Goal: Information Seeking & Learning: Learn about a topic

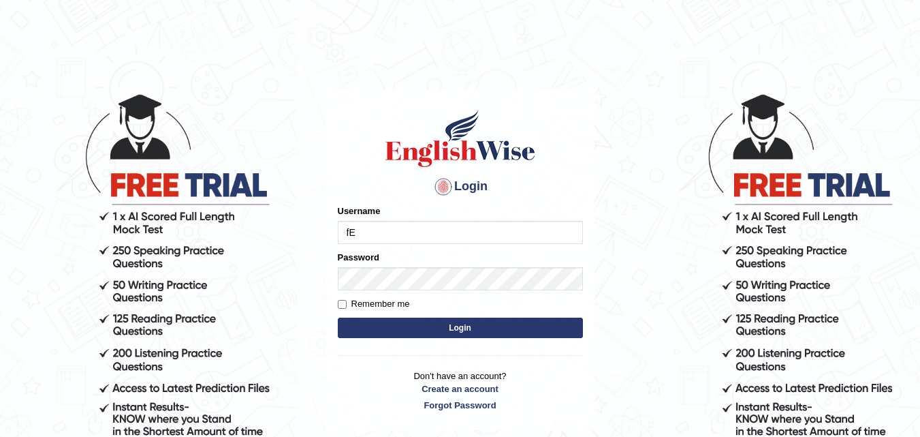
type input "f"
type input "Fely_1975"
click at [409, 332] on button "Login" at bounding box center [460, 328] width 245 height 20
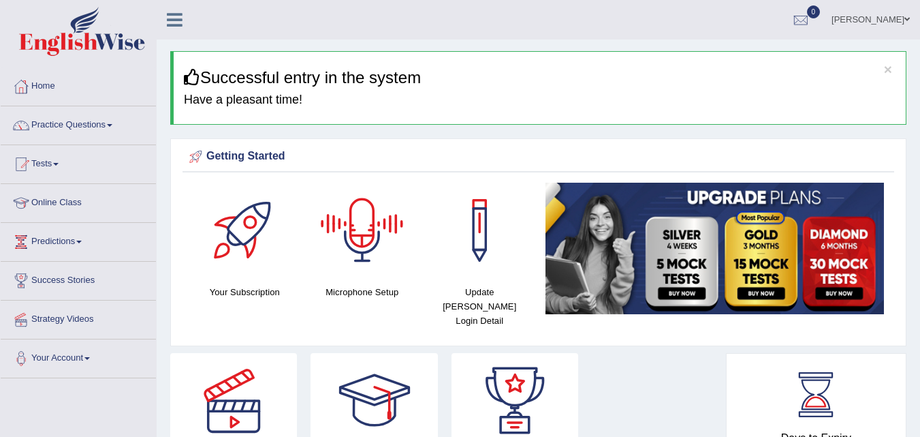
click at [366, 228] on div at bounding box center [362, 230] width 95 height 95
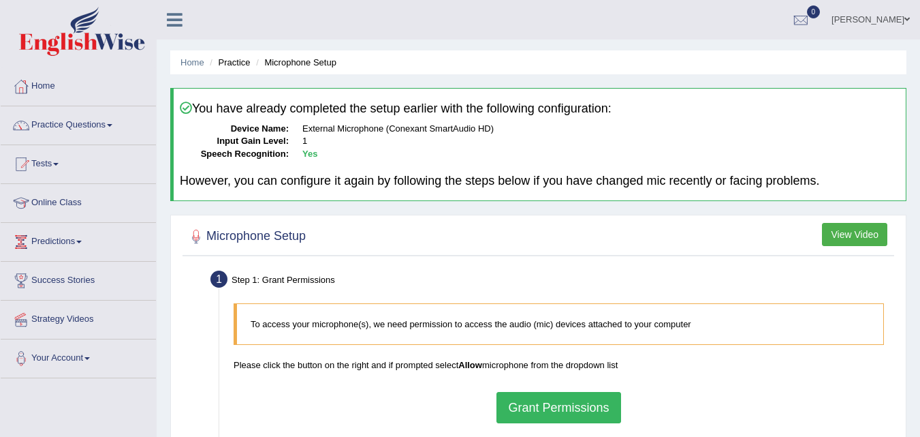
click at [564, 418] on button "Grant Permissions" at bounding box center [559, 407] width 124 height 31
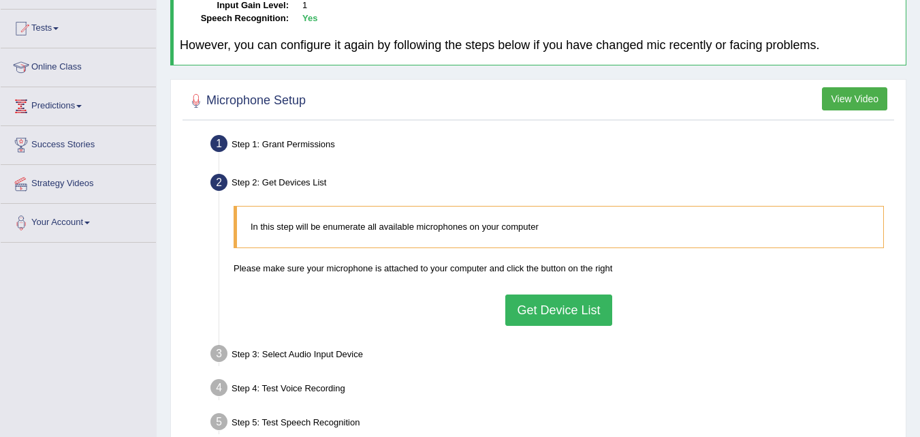
scroll to position [129, 0]
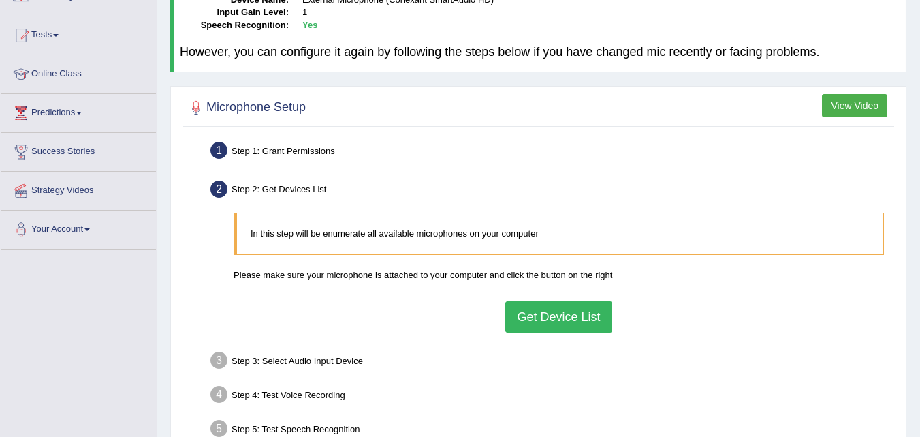
click at [589, 320] on button "Get Device List" at bounding box center [559, 316] width 106 height 31
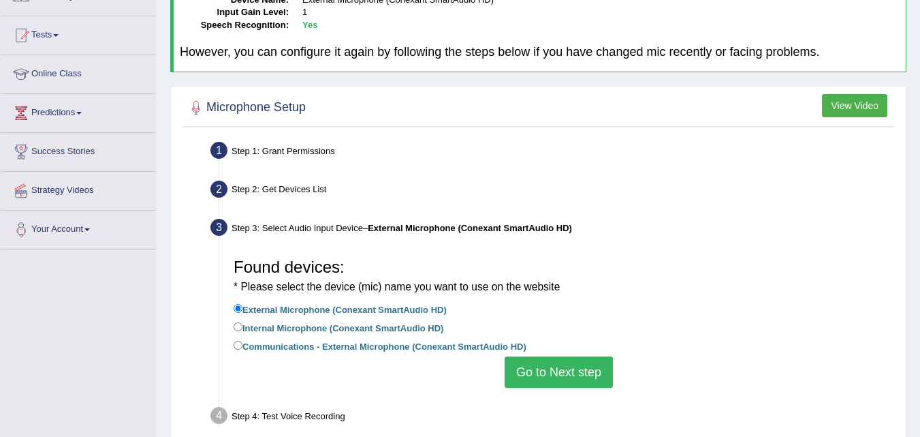
click at [555, 362] on button "Go to Next step" at bounding box center [559, 371] width 108 height 31
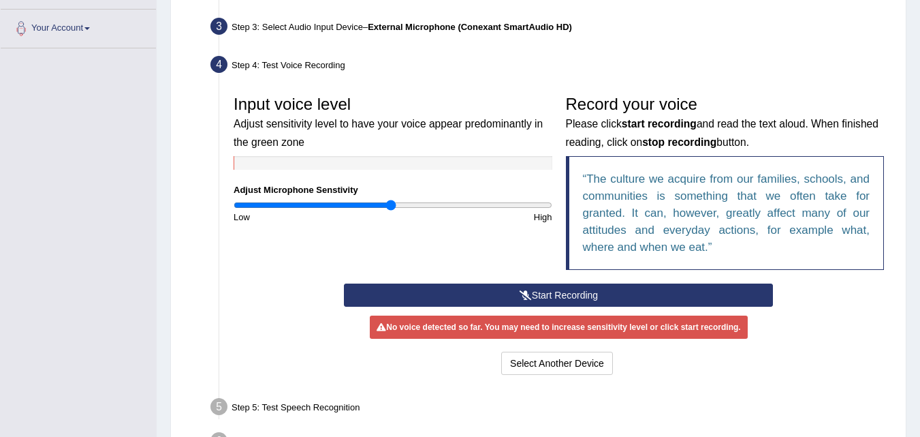
scroll to position [332, 0]
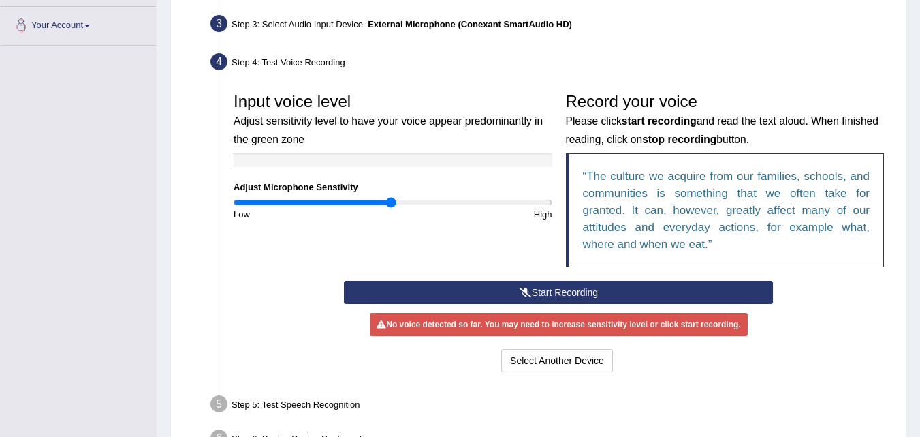
click at [581, 290] on button "Start Recording" at bounding box center [558, 292] width 429 height 23
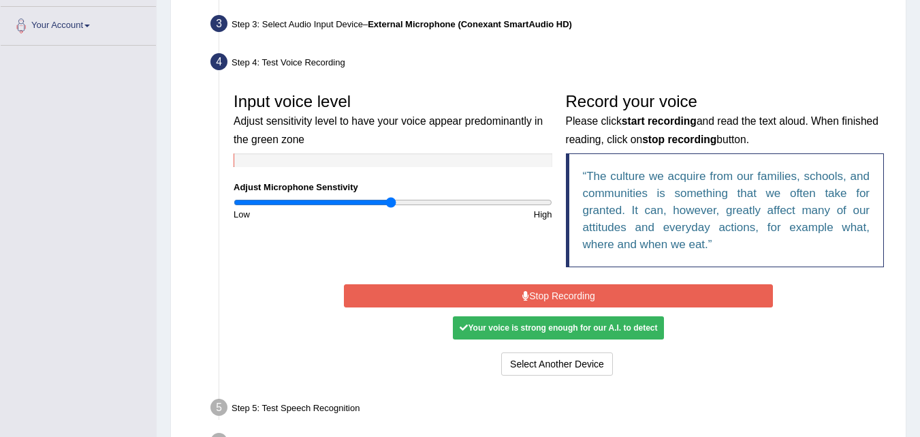
click at [581, 290] on button "Stop Recording" at bounding box center [558, 295] width 429 height 23
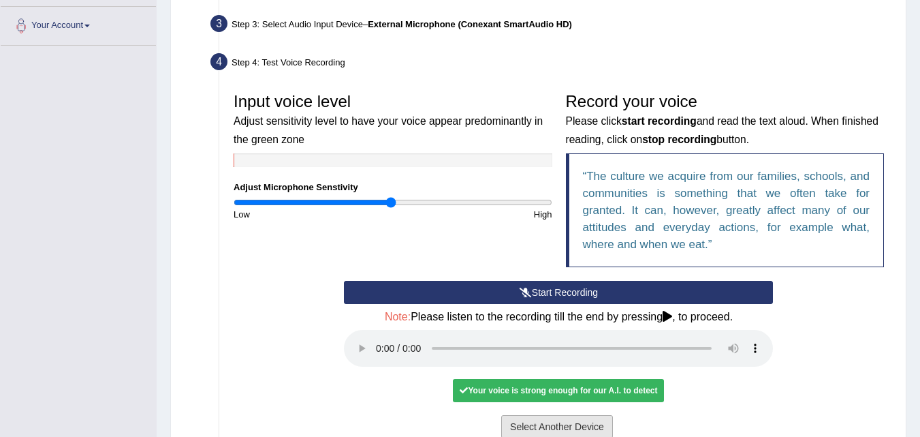
click at [546, 428] on button "Select Another Device" at bounding box center [557, 426] width 112 height 23
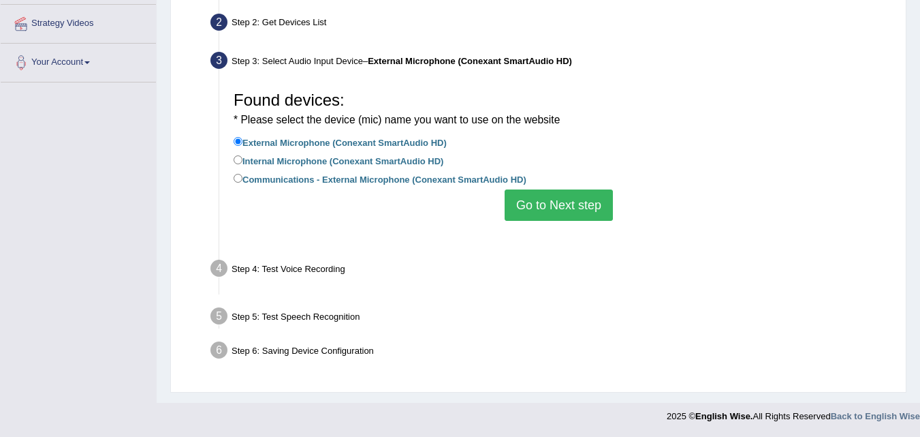
scroll to position [279, 0]
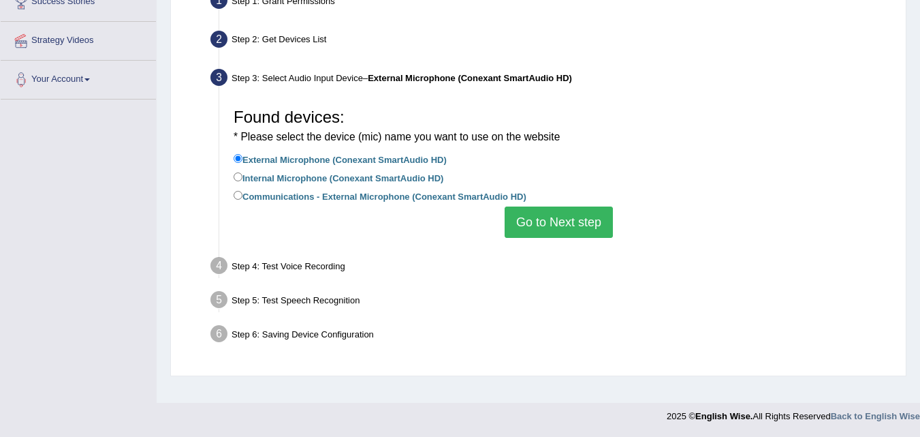
click at [557, 231] on button "Go to Next step" at bounding box center [559, 221] width 108 height 31
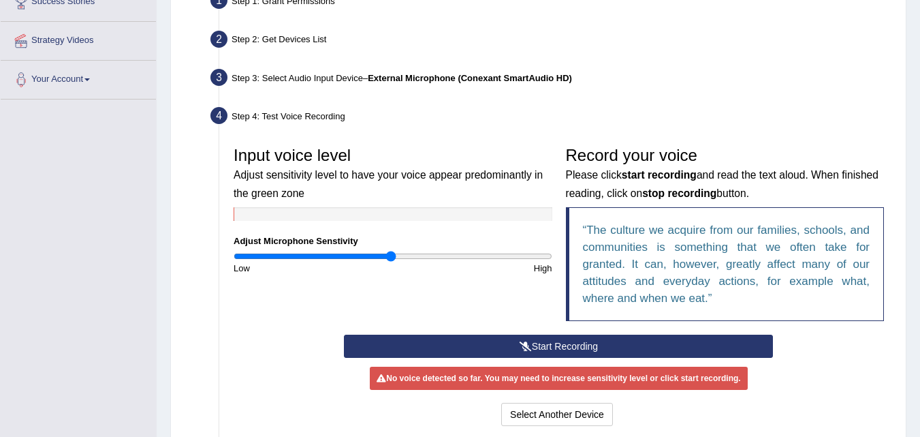
click at [585, 349] on button "Start Recording" at bounding box center [558, 346] width 429 height 23
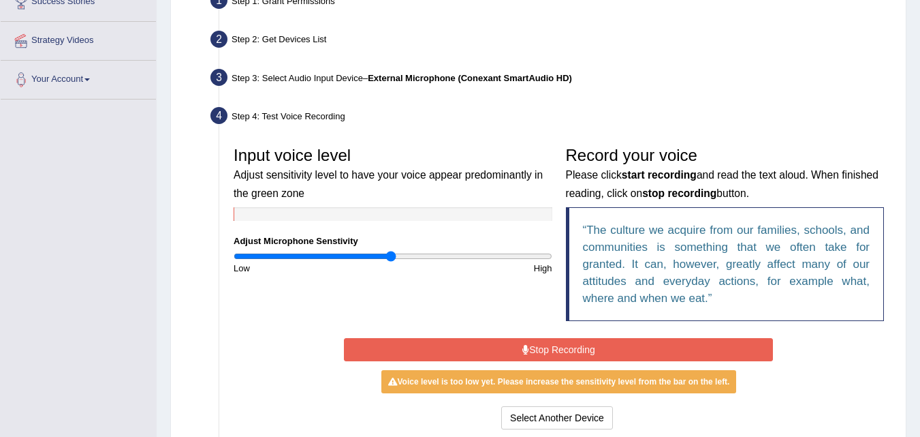
click at [585, 349] on button "Stop Recording" at bounding box center [558, 349] width 429 height 23
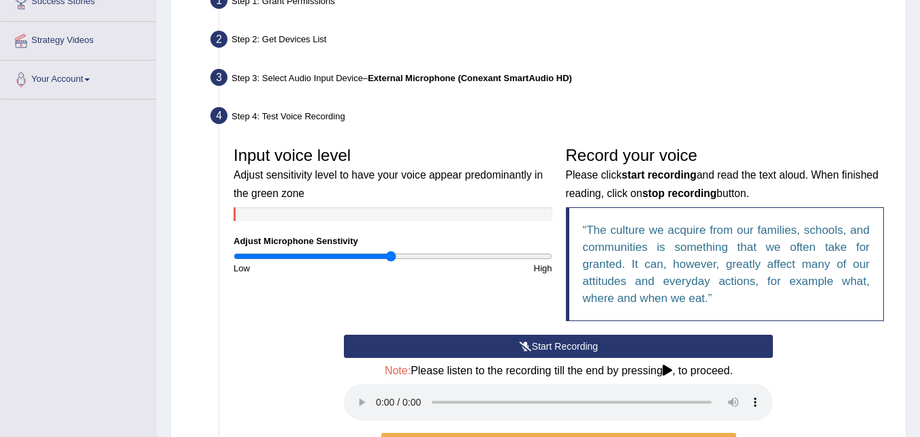
click at [585, 349] on button "Start Recording" at bounding box center [558, 346] width 429 height 23
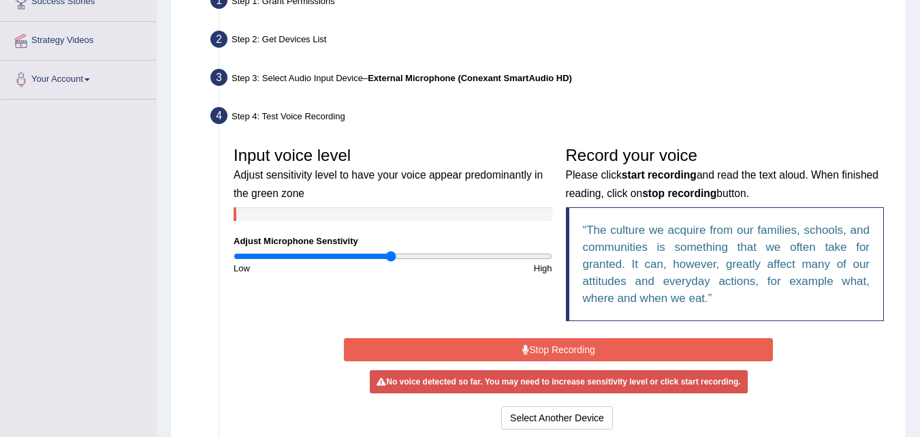
click at [585, 349] on button "Stop Recording" at bounding box center [558, 349] width 429 height 23
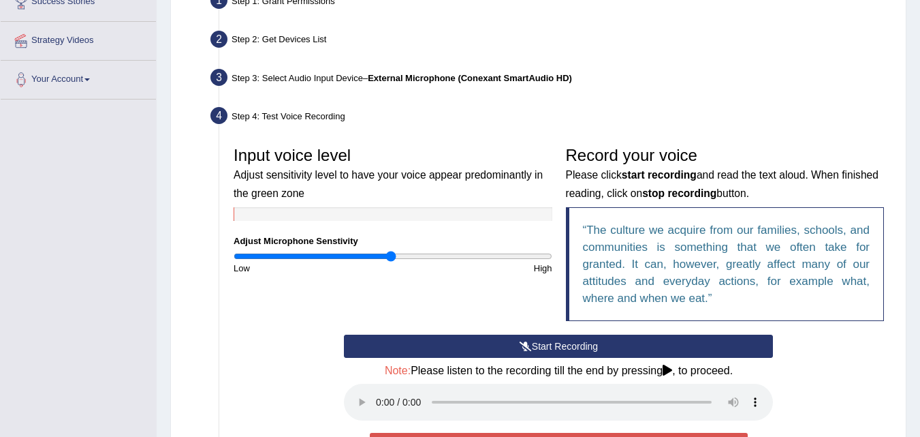
click at [585, 349] on button "Start Recording" at bounding box center [558, 346] width 429 height 23
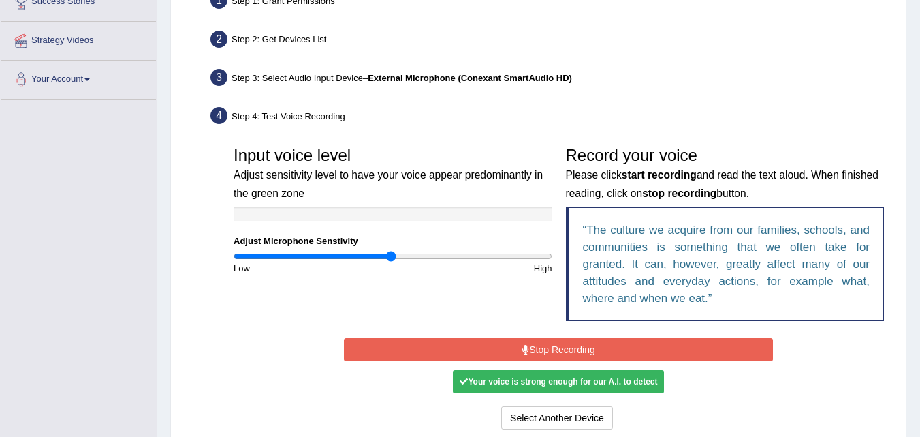
click at [599, 344] on button "Stop Recording" at bounding box center [558, 349] width 429 height 23
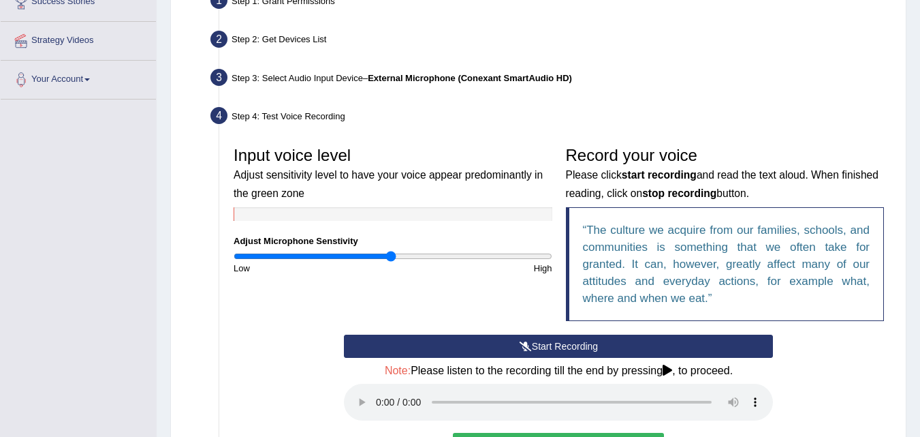
click at [599, 344] on button "Start Recording" at bounding box center [558, 346] width 429 height 23
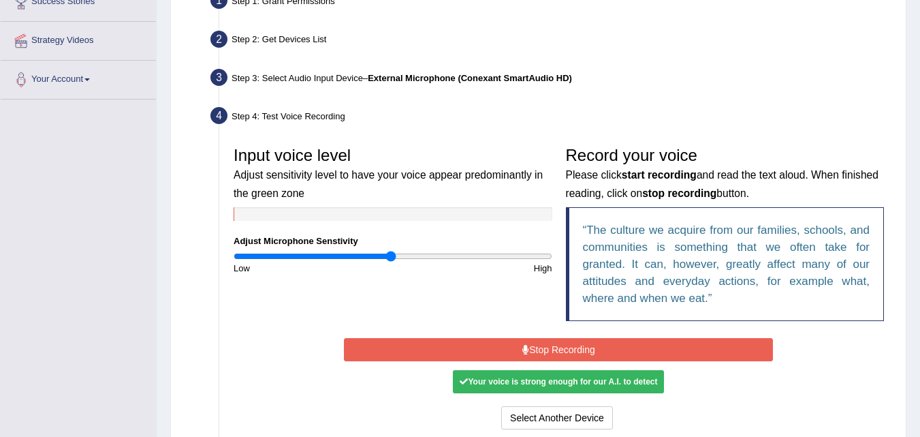
click at [599, 344] on button "Stop Recording" at bounding box center [558, 349] width 429 height 23
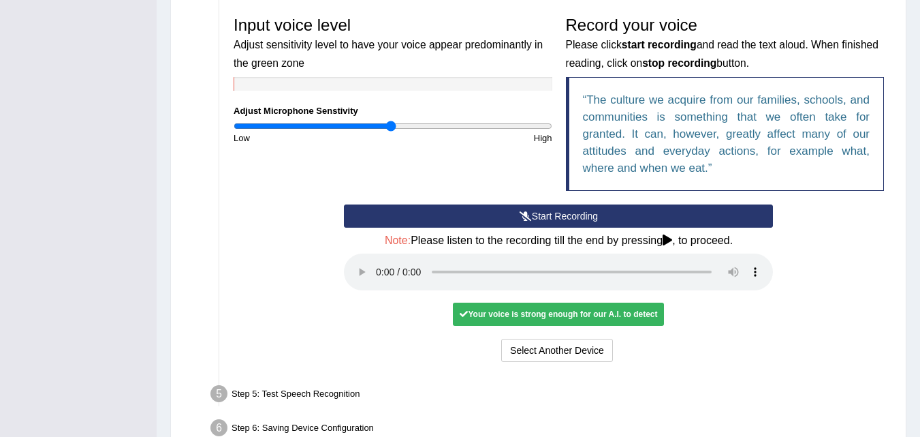
scroll to position [422, 0]
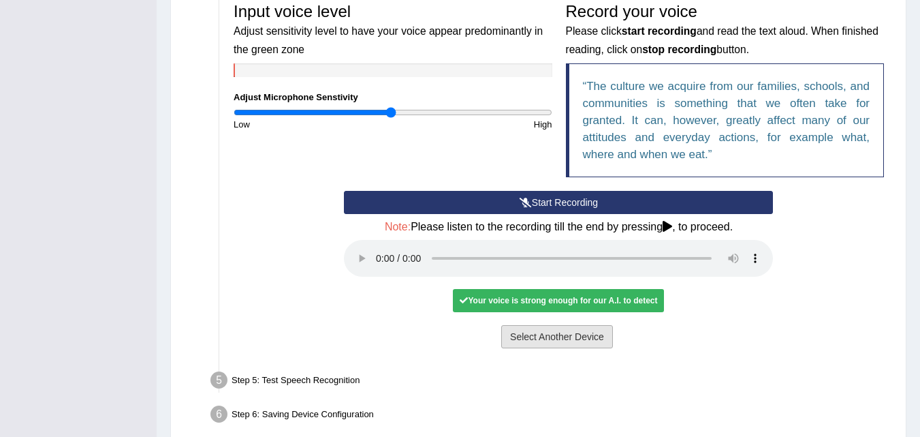
click at [595, 337] on button "Select Another Device" at bounding box center [557, 336] width 112 height 23
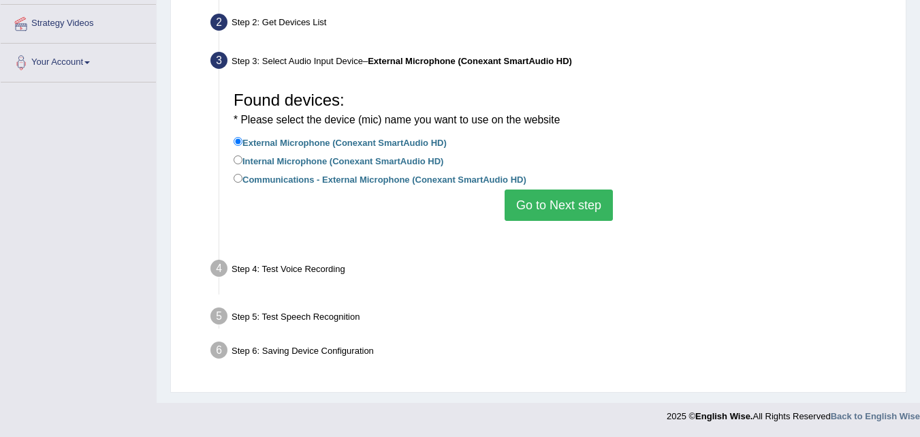
scroll to position [279, 0]
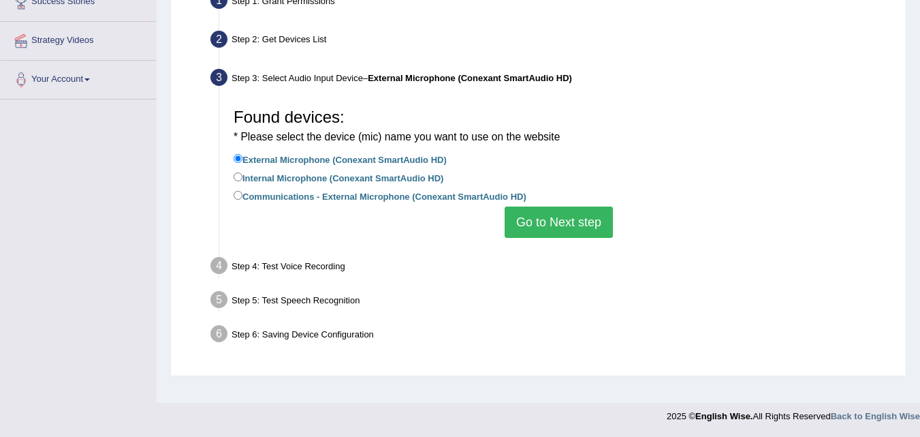
click at [556, 225] on button "Go to Next step" at bounding box center [559, 221] width 108 height 31
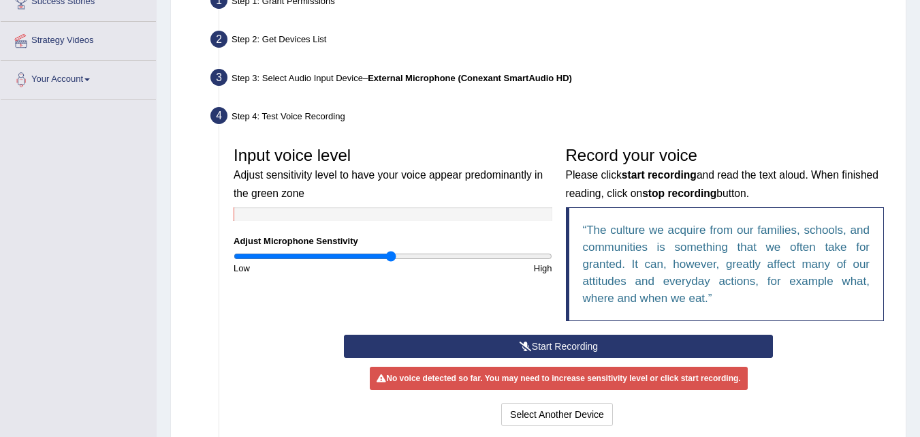
click at [560, 343] on button "Start Recording" at bounding box center [558, 346] width 429 height 23
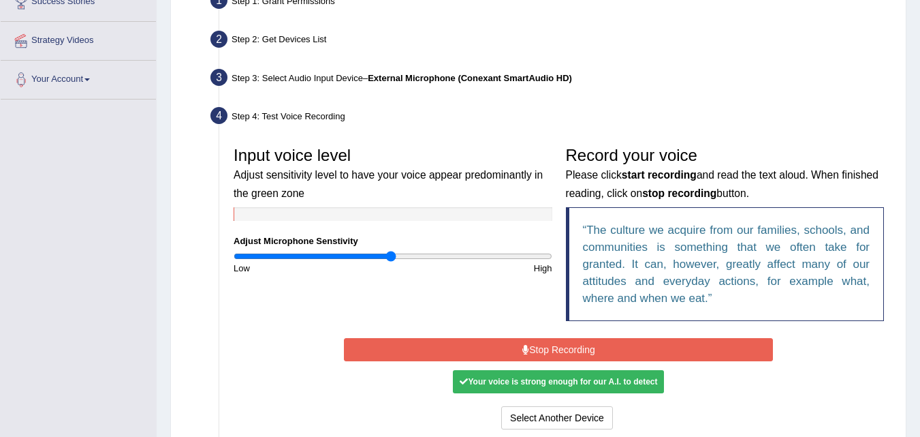
click at [560, 343] on button "Stop Recording" at bounding box center [558, 349] width 429 height 23
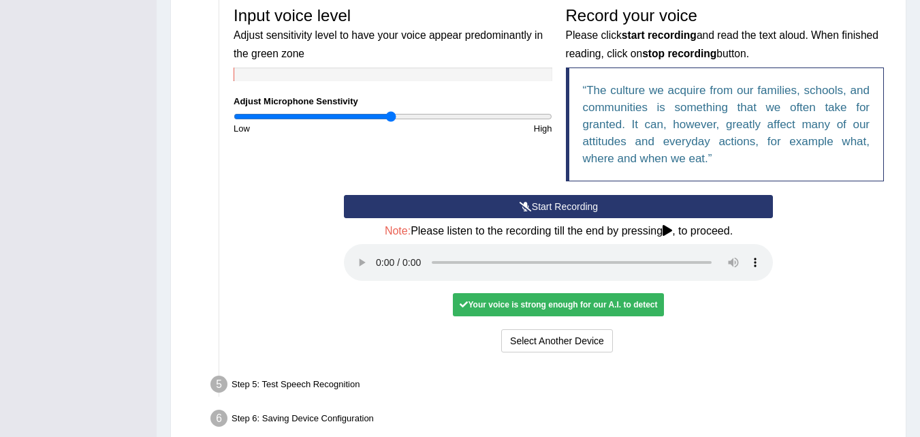
scroll to position [440, 0]
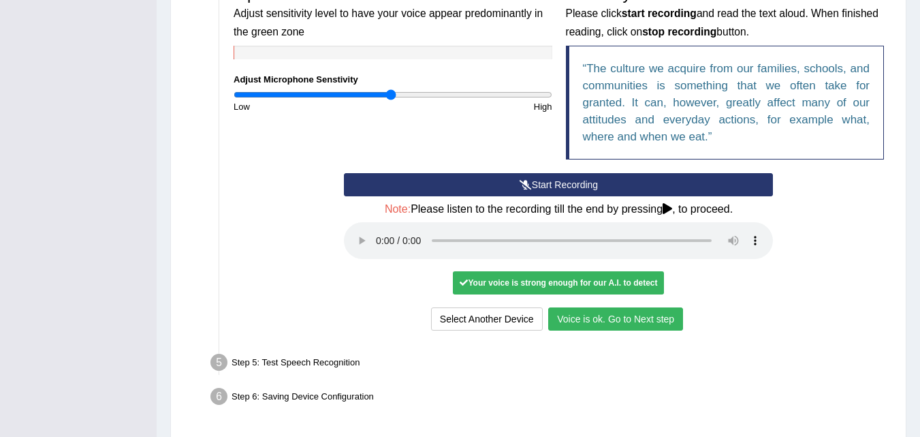
click at [630, 313] on button "Voice is ok. Go to Next step" at bounding box center [615, 318] width 135 height 23
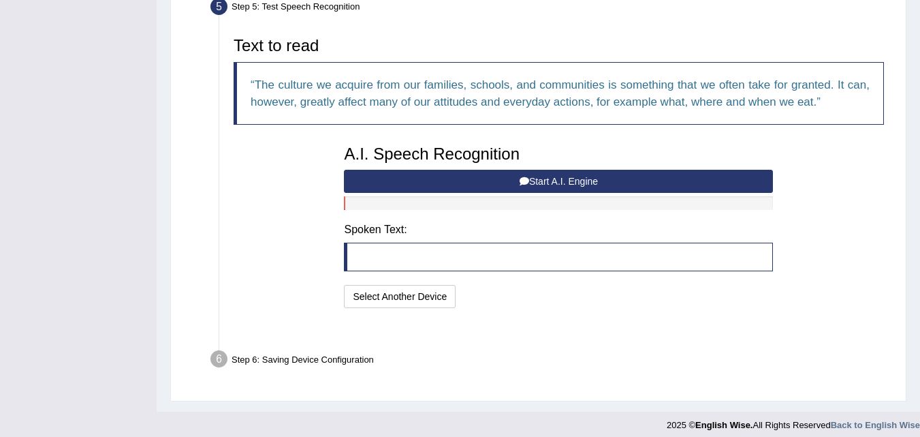
scroll to position [416, 0]
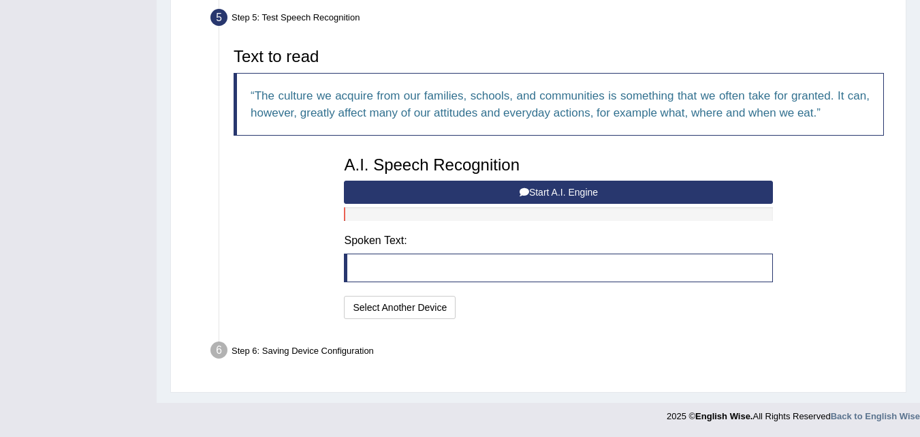
click at [612, 191] on button "Start A.I. Engine" at bounding box center [558, 192] width 429 height 23
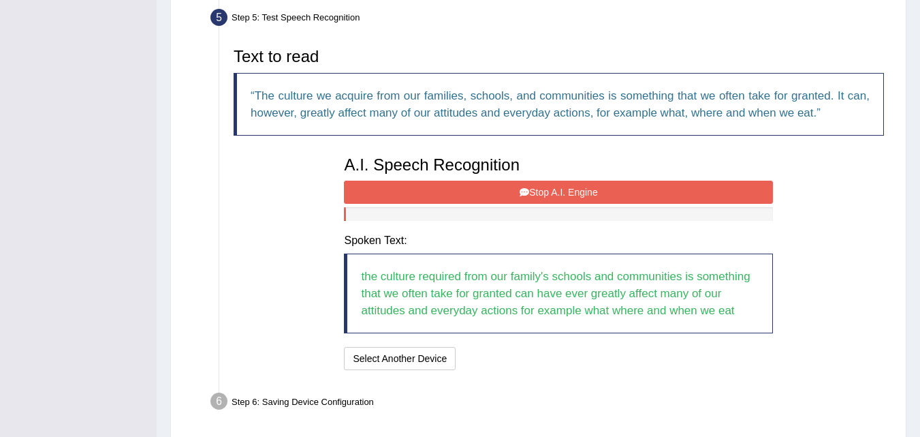
click at [612, 191] on button "Stop A.I. Engine" at bounding box center [558, 192] width 429 height 23
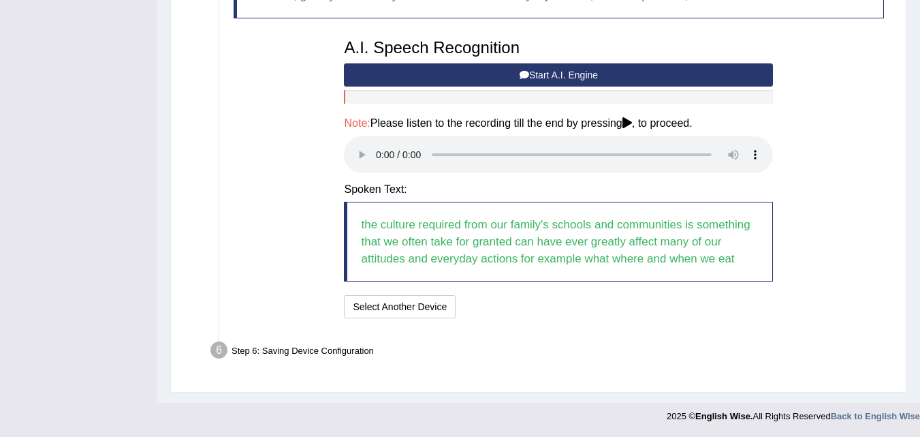
scroll to position [529, 0]
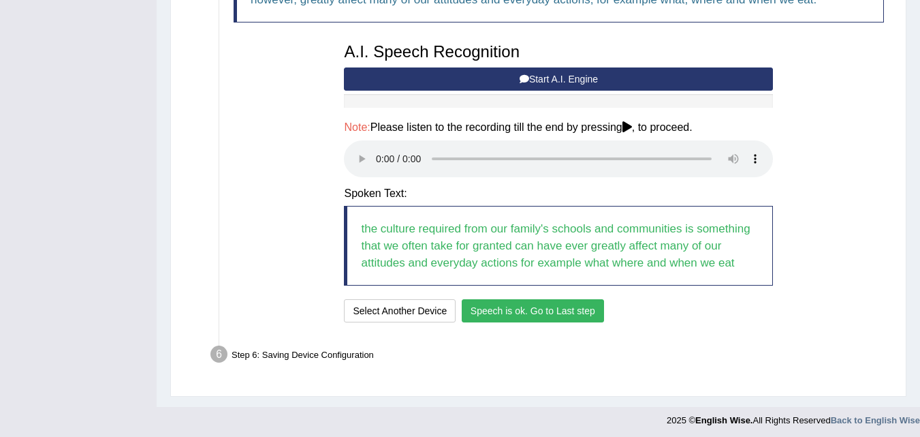
click at [481, 316] on button "Speech is ok. Go to Last step" at bounding box center [533, 310] width 142 height 23
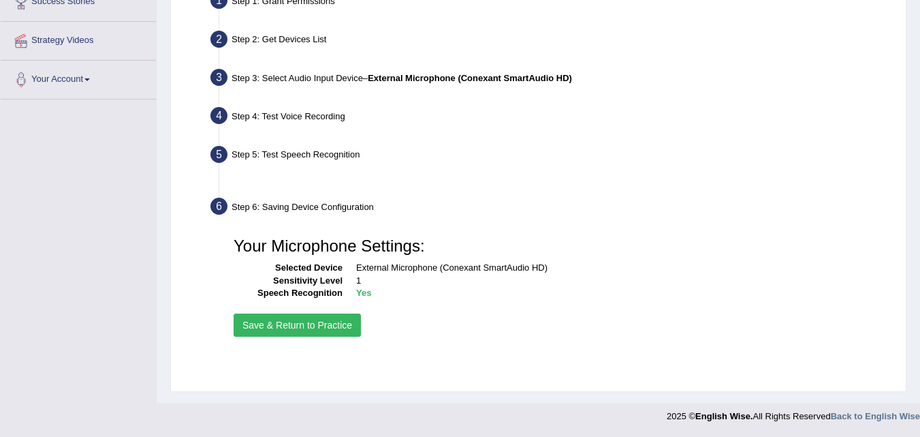
scroll to position [279, 0]
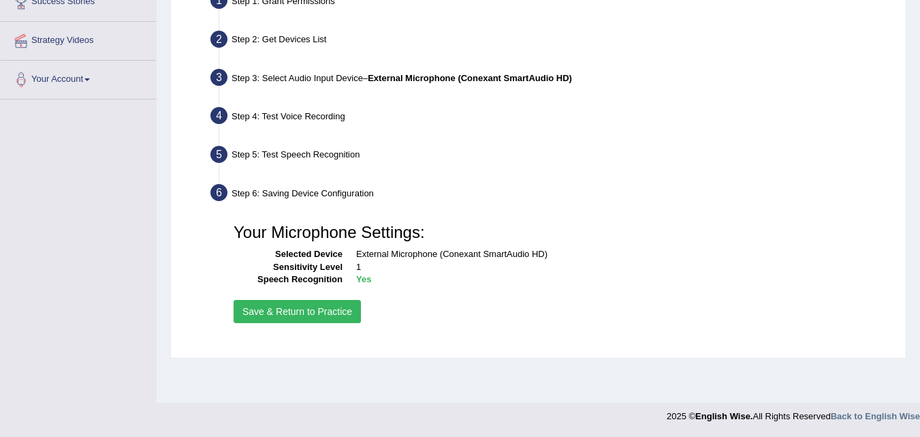
click at [303, 317] on button "Save & Return to Practice" at bounding box center [297, 311] width 127 height 23
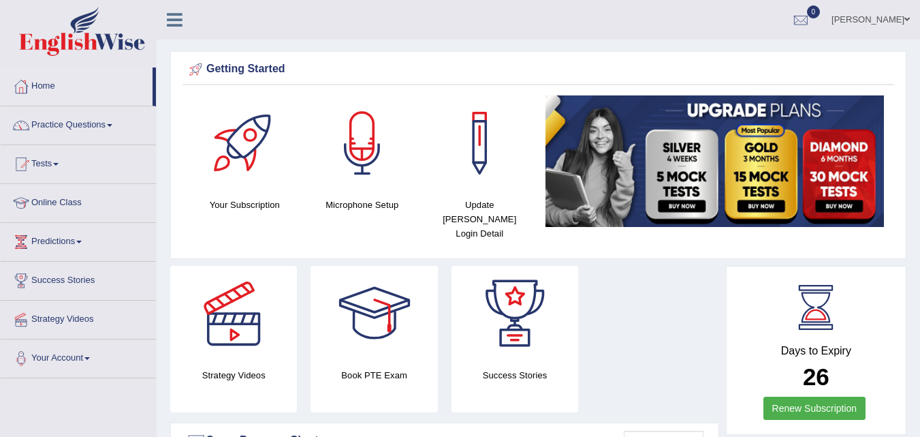
click at [69, 203] on link "Online Class" at bounding box center [78, 201] width 155 height 34
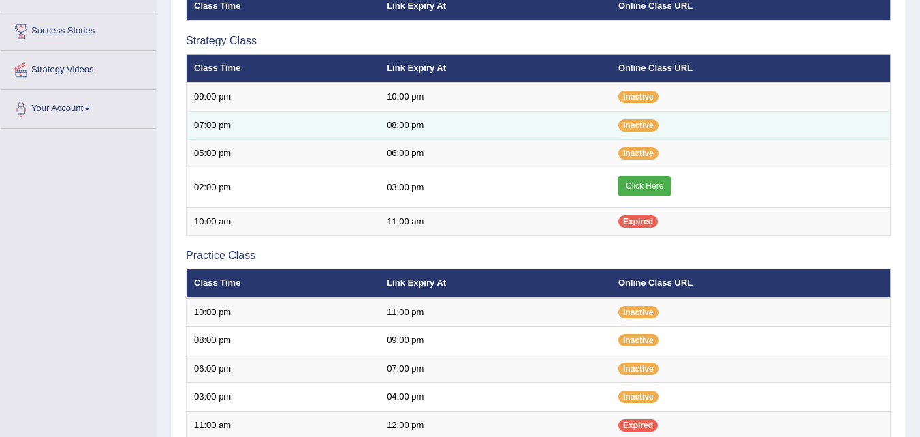
scroll to position [243, 0]
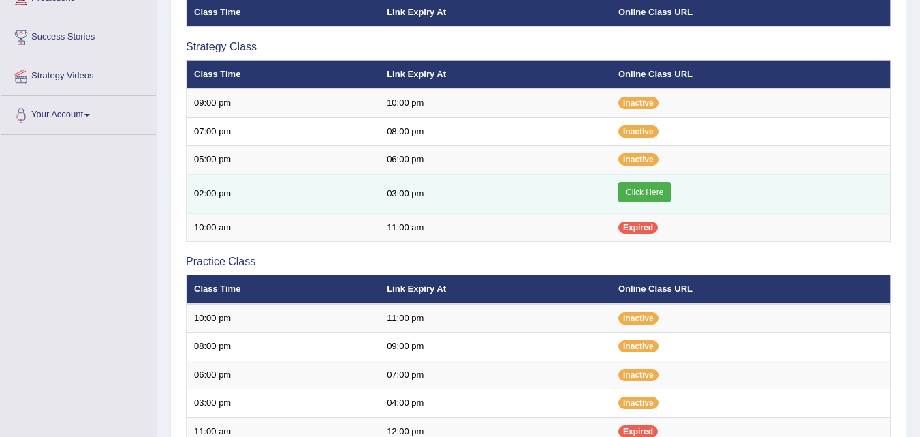
click at [636, 191] on link "Click Here" at bounding box center [645, 192] width 52 height 20
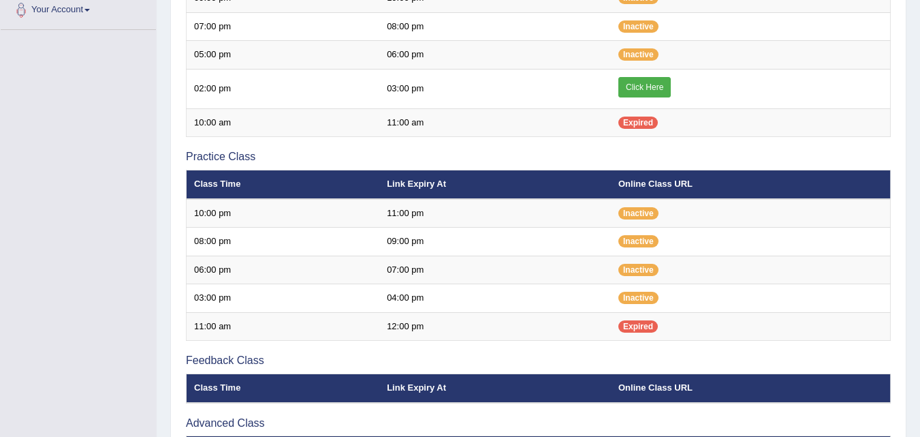
scroll to position [508, 0]
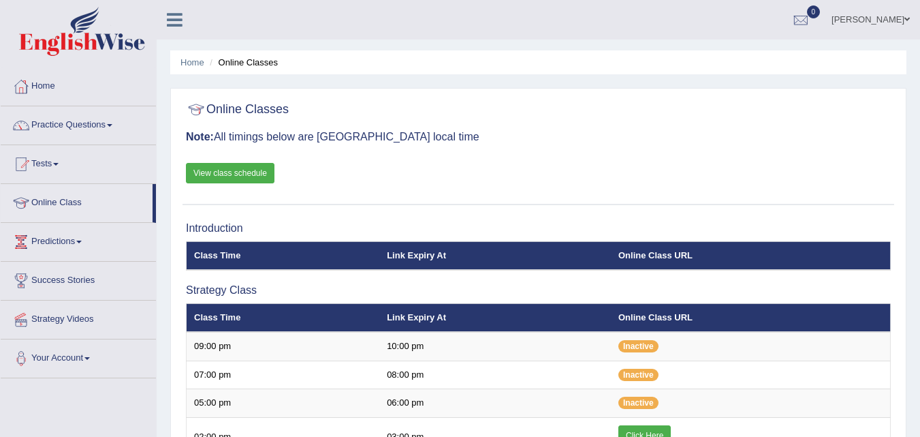
scroll to position [508, 0]
click at [43, 82] on link "Home" at bounding box center [78, 84] width 155 height 34
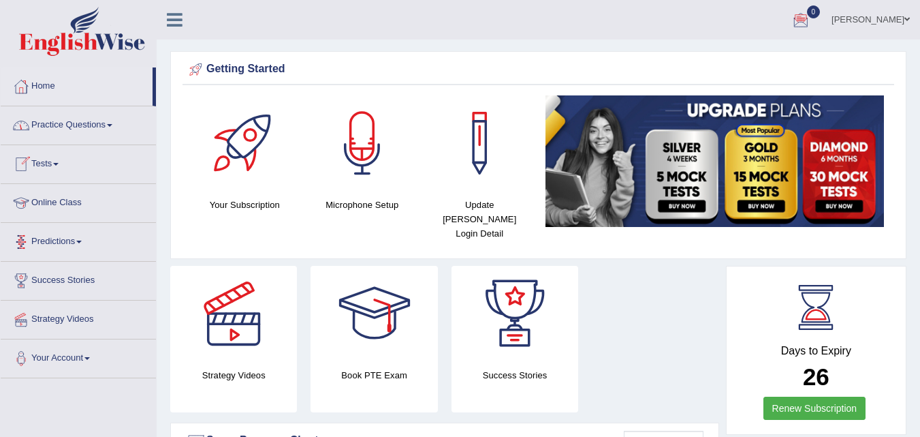
click at [66, 204] on link "Online Class" at bounding box center [78, 201] width 155 height 34
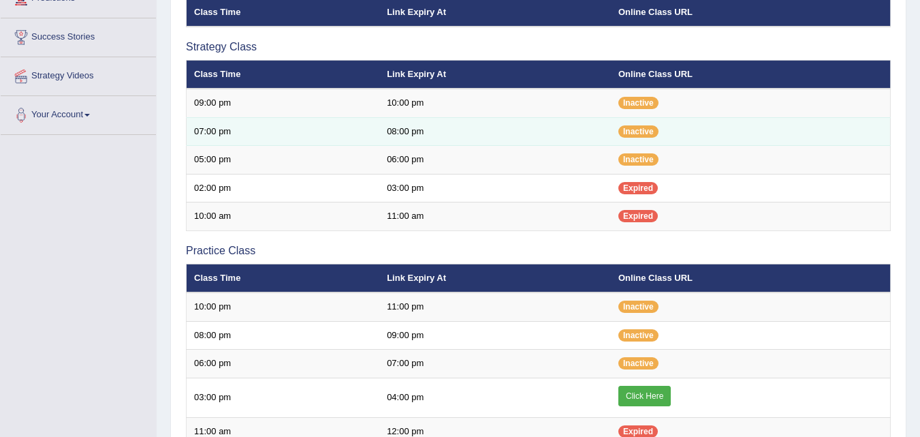
scroll to position [323, 0]
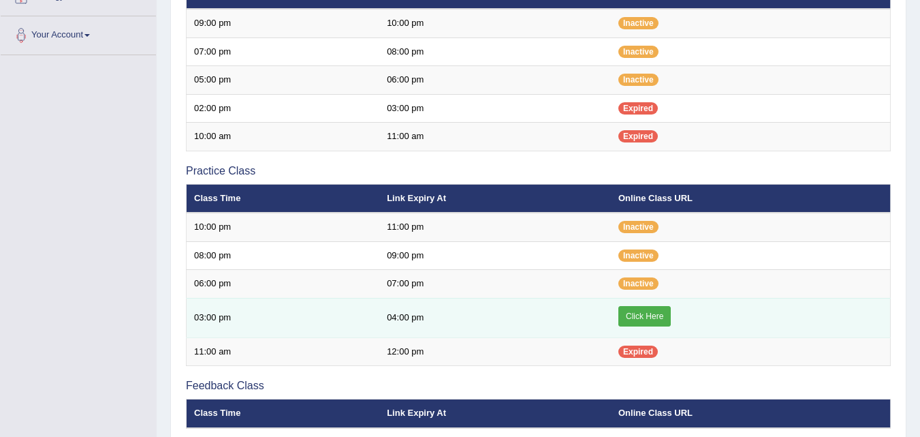
click at [643, 316] on link "Click Here" at bounding box center [645, 316] width 52 height 20
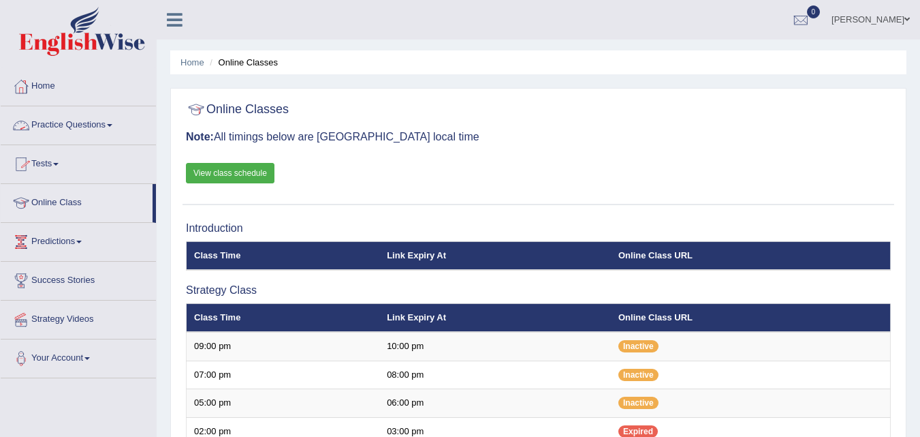
click at [111, 125] on link "Practice Questions" at bounding box center [78, 123] width 155 height 34
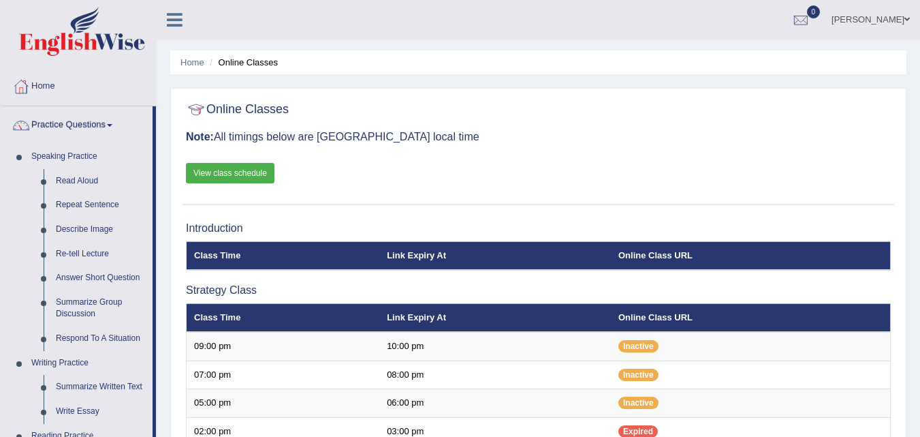
click at [111, 125] on link "Practice Questions" at bounding box center [77, 123] width 152 height 34
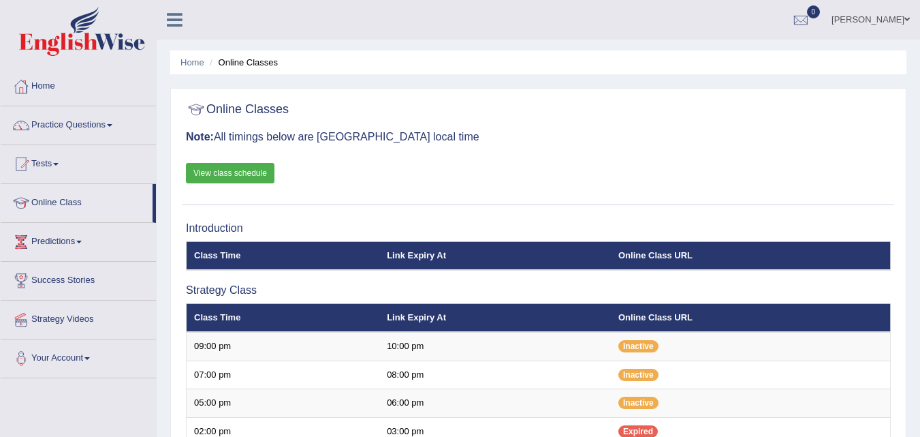
click at [111, 125] on link "Practice Questions" at bounding box center [78, 123] width 155 height 34
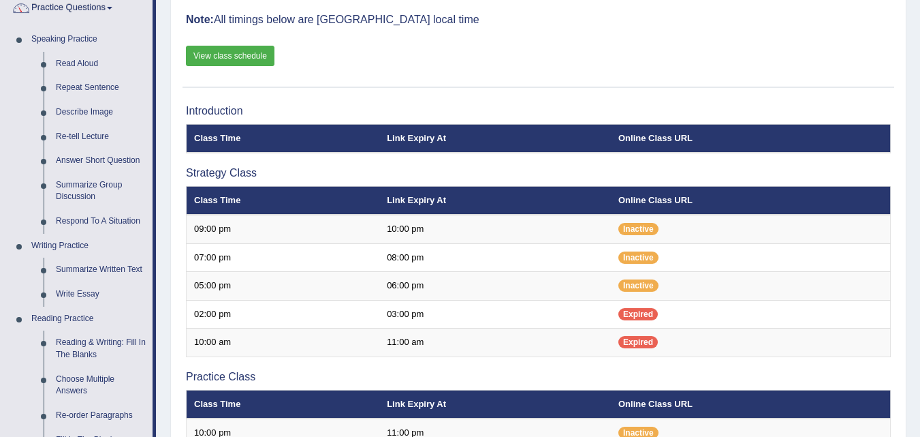
scroll to position [128, 0]
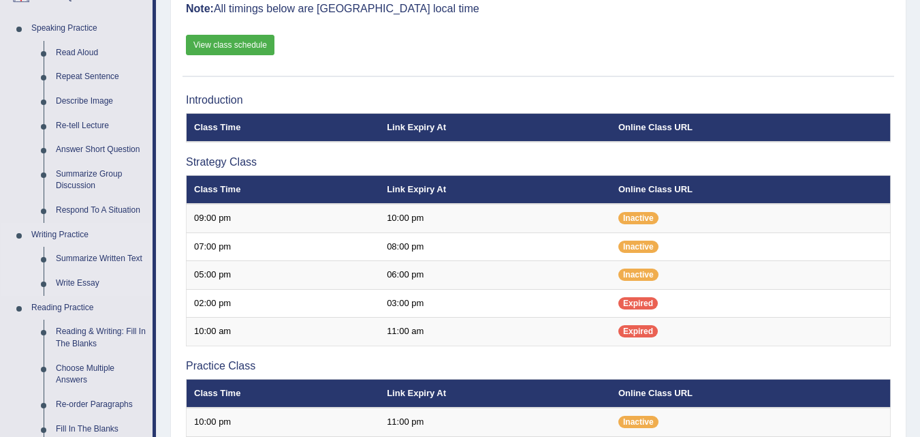
click at [71, 234] on link "Writing Practice" at bounding box center [88, 235] width 127 height 25
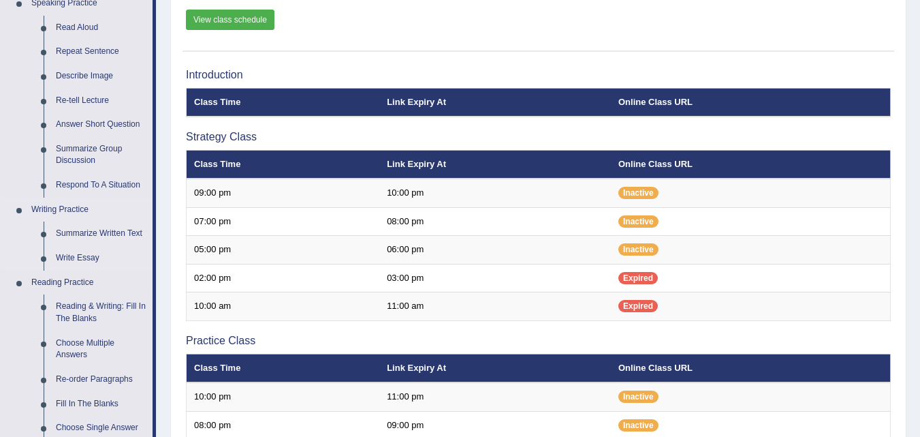
scroll to position [154, 0]
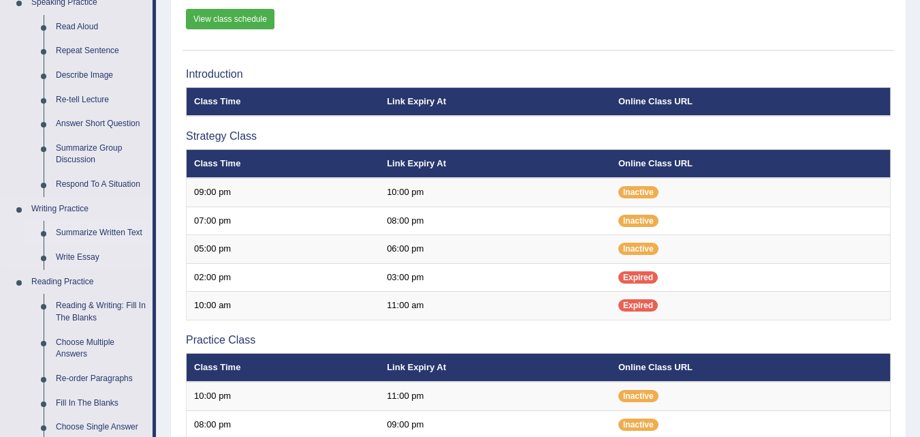
click at [114, 232] on link "Summarize Written Text" at bounding box center [101, 233] width 103 height 25
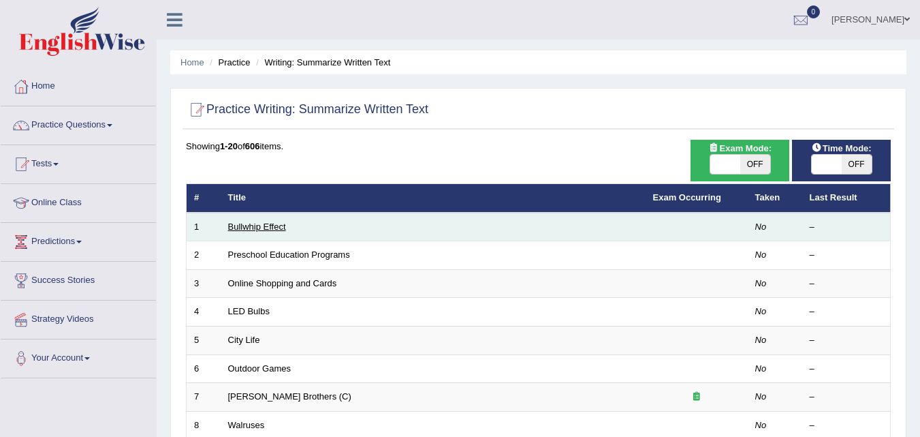
click at [247, 228] on link "Bullwhip Effect" at bounding box center [257, 226] width 58 height 10
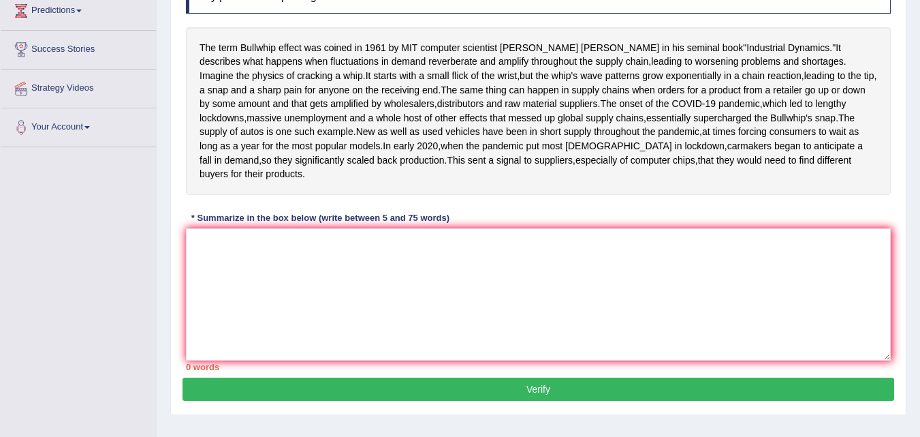
scroll to position [232, 0]
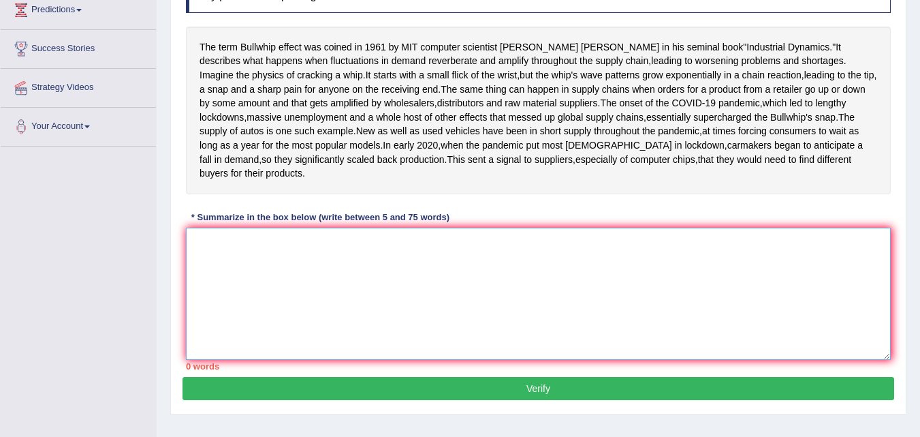
click at [575, 321] on textarea at bounding box center [538, 294] width 705 height 132
click at [67, 352] on div "Toggle navigation Home Practice Questions Speaking Practice Read Aloud Repeat S…" at bounding box center [460, 122] width 920 height 709
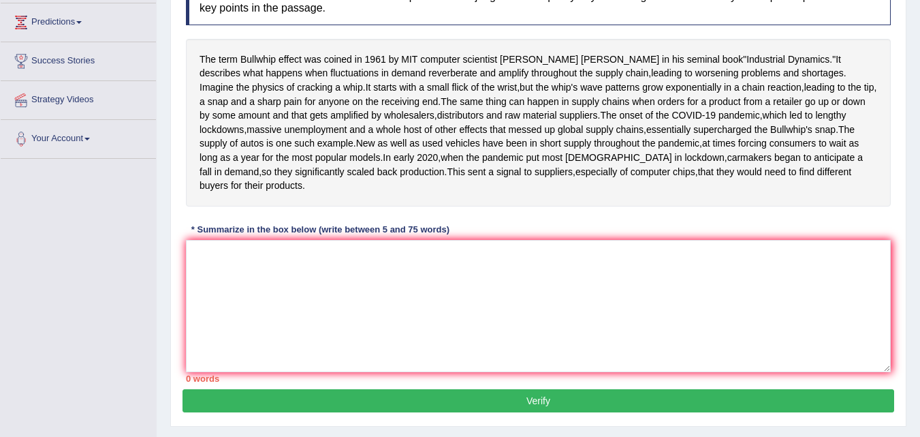
scroll to position [217, 0]
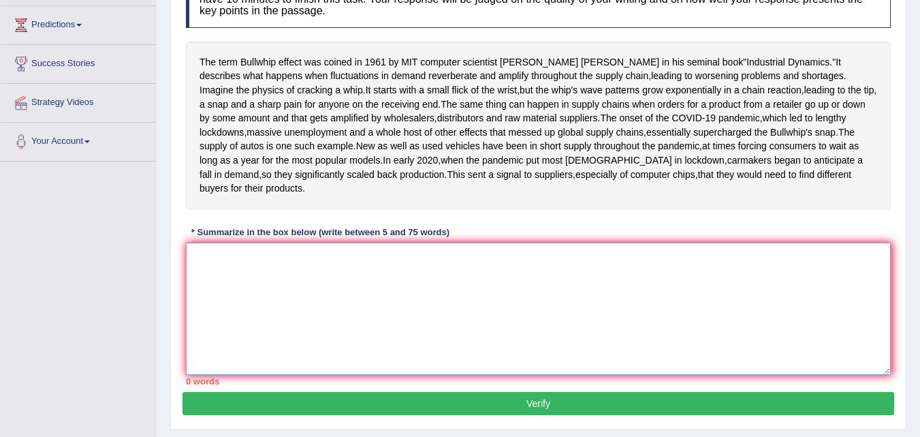
click at [575, 321] on textarea at bounding box center [538, 309] width 705 height 132
click at [330, 73] on span "fluctuations" at bounding box center [354, 76] width 48 height 14
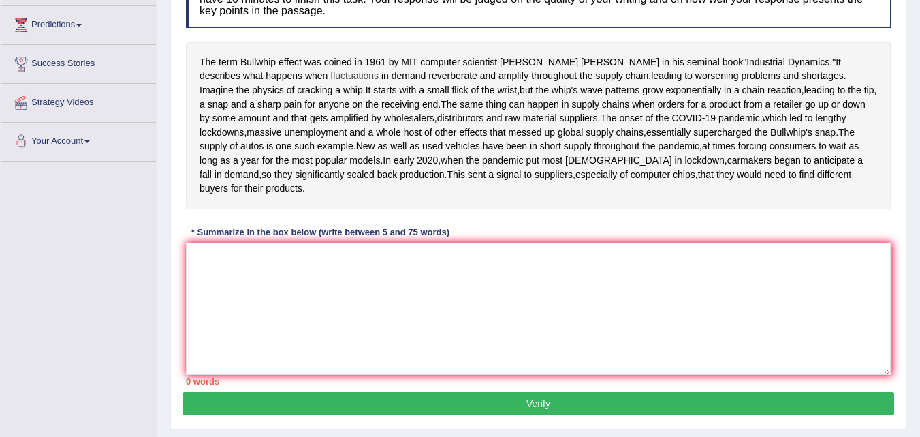
click at [330, 80] on span "fluctuations" at bounding box center [354, 76] width 48 height 14
click at [330, 79] on span "fluctuations" at bounding box center [354, 76] width 48 height 14
click at [330, 72] on span "fluctuations" at bounding box center [354, 76] width 48 height 14
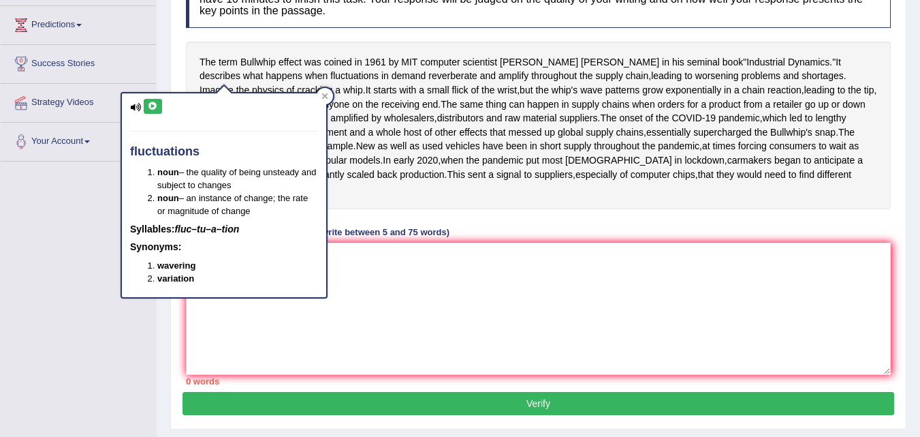
click at [164, 419] on div "Home Practice Writing: Summarize Written Text Bullwhip Effect Next » Report Que…" at bounding box center [539, 123] width 764 height 681
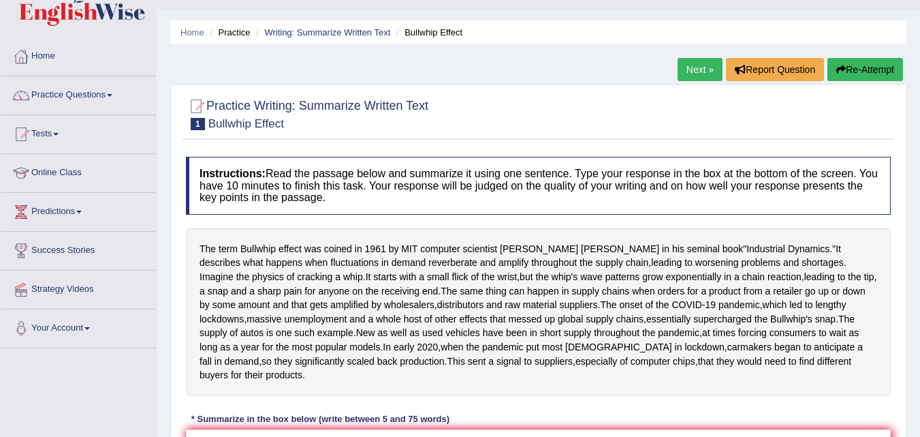
scroll to position [0, 0]
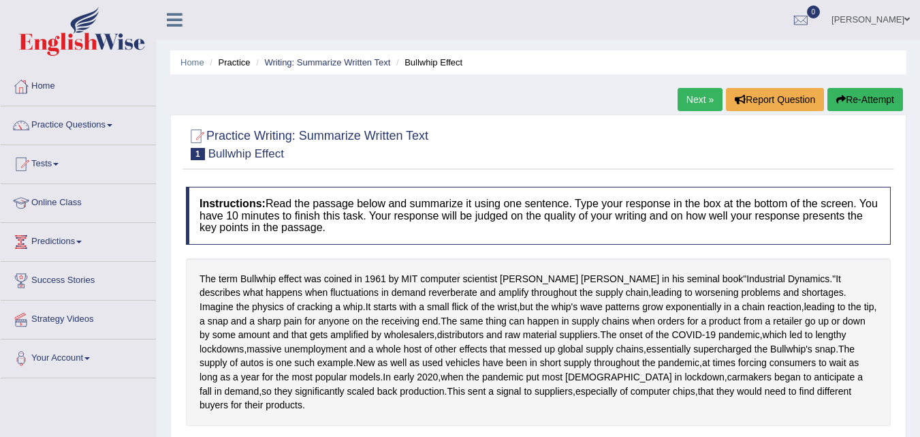
click at [61, 215] on link "Online Class" at bounding box center [78, 201] width 155 height 34
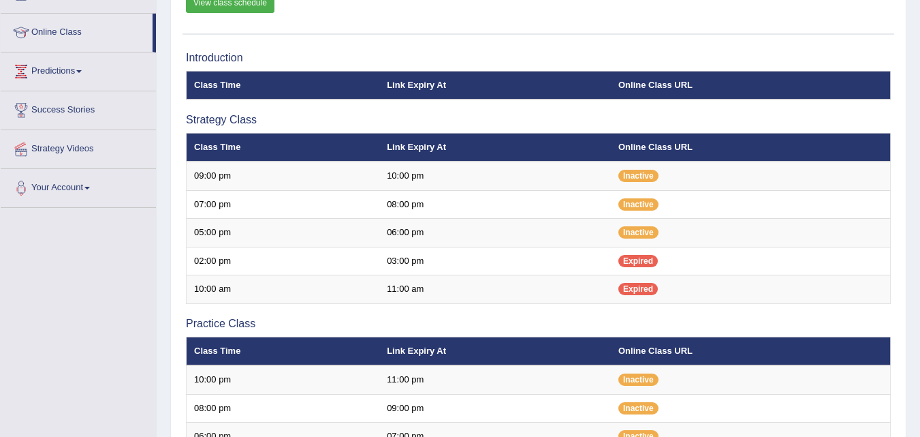
scroll to position [171, 0]
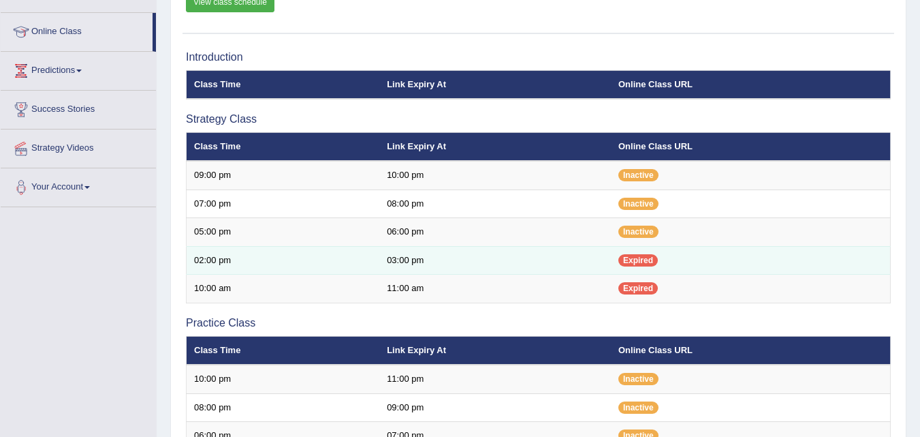
click at [651, 256] on span "Expired" at bounding box center [639, 260] width 40 height 12
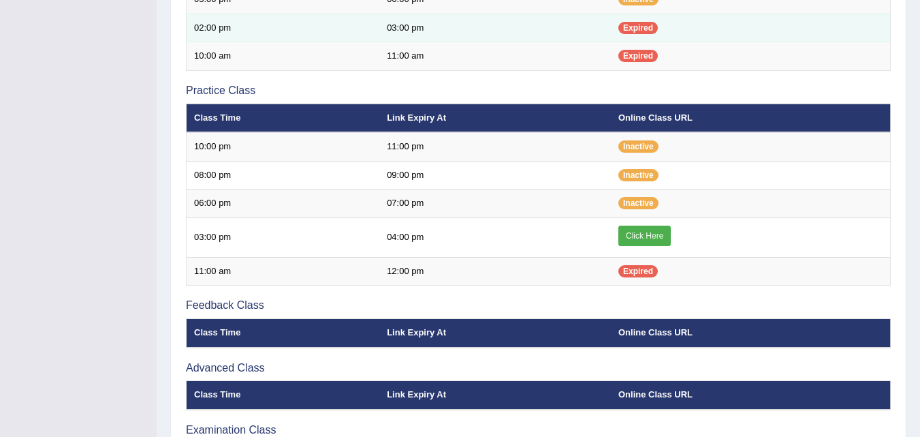
scroll to position [414, 0]
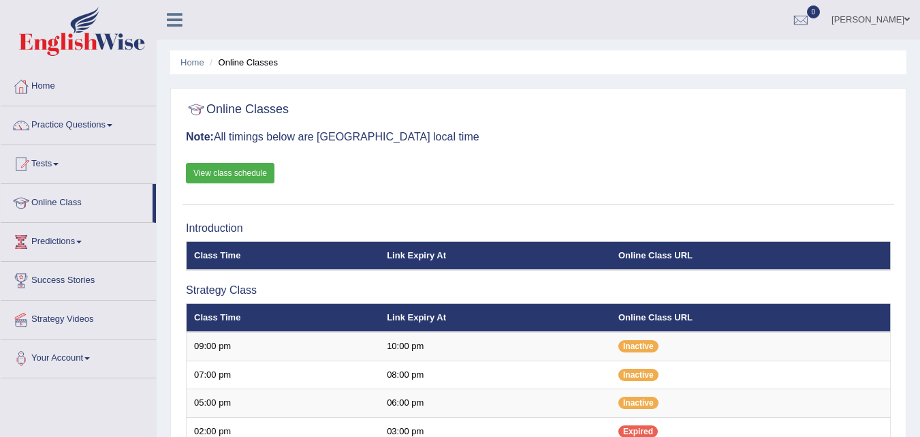
click at [39, 94] on link "Home" at bounding box center [78, 84] width 155 height 34
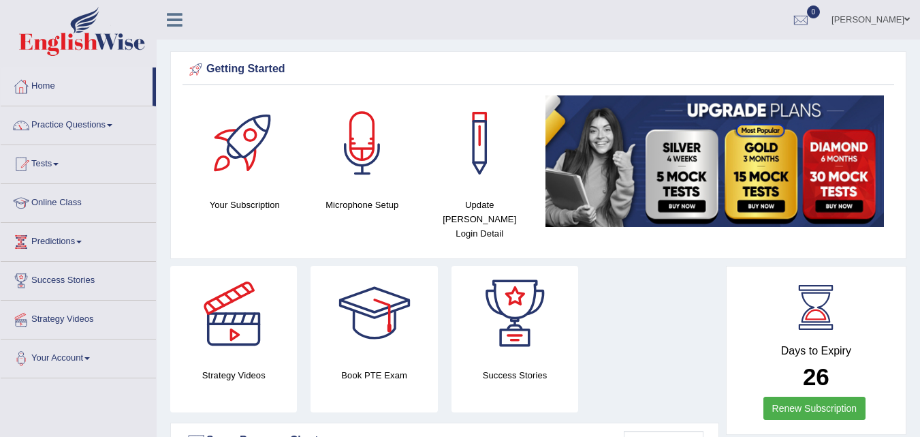
click at [112, 125] on span at bounding box center [109, 125] width 5 height 3
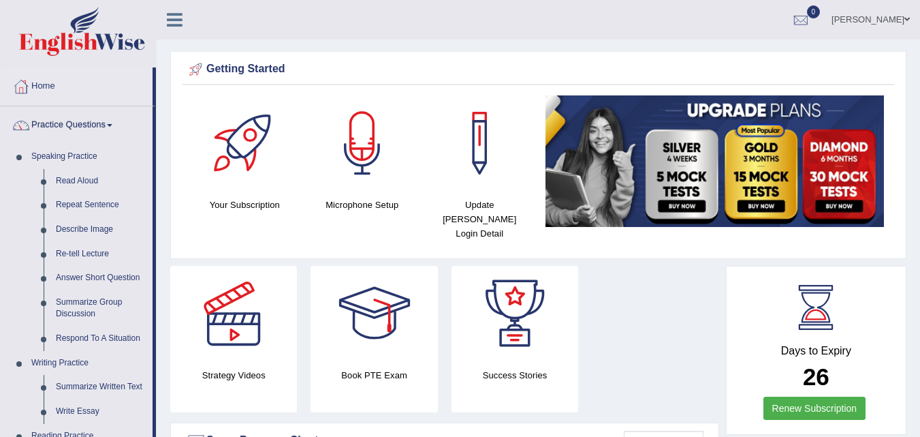
click at [198, 182] on div at bounding box center [244, 142] width 95 height 95
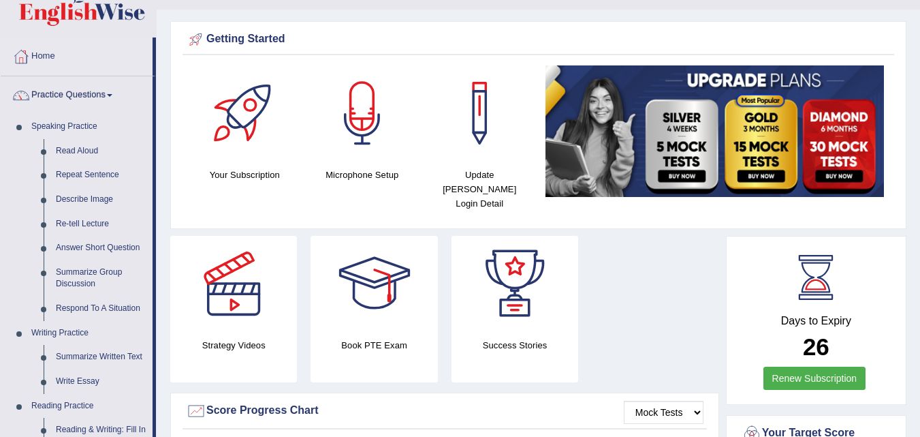
scroll to position [40, 0]
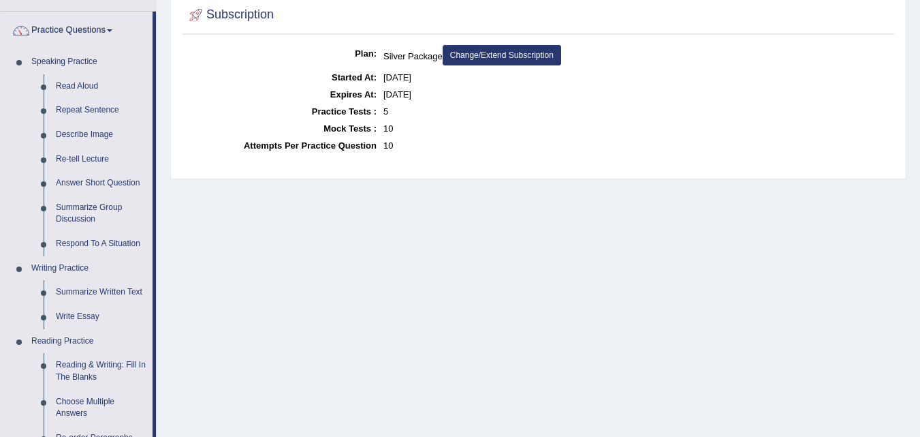
scroll to position [93, 0]
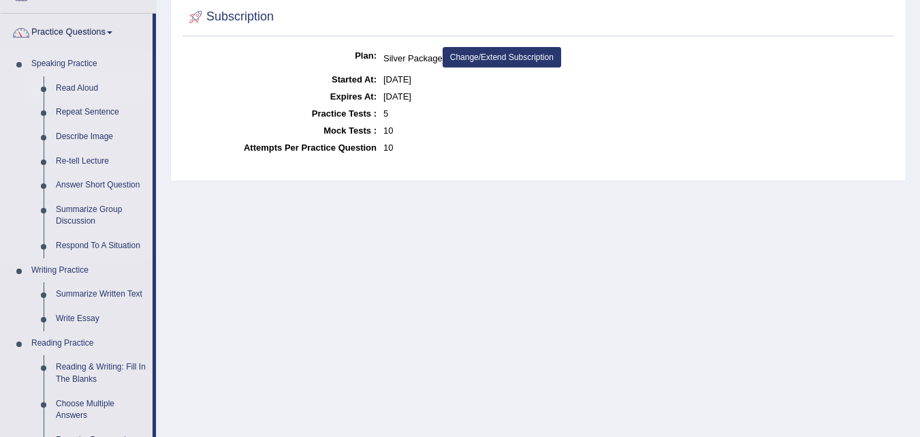
click at [111, 95] on link "Read Aloud" at bounding box center [101, 88] width 103 height 25
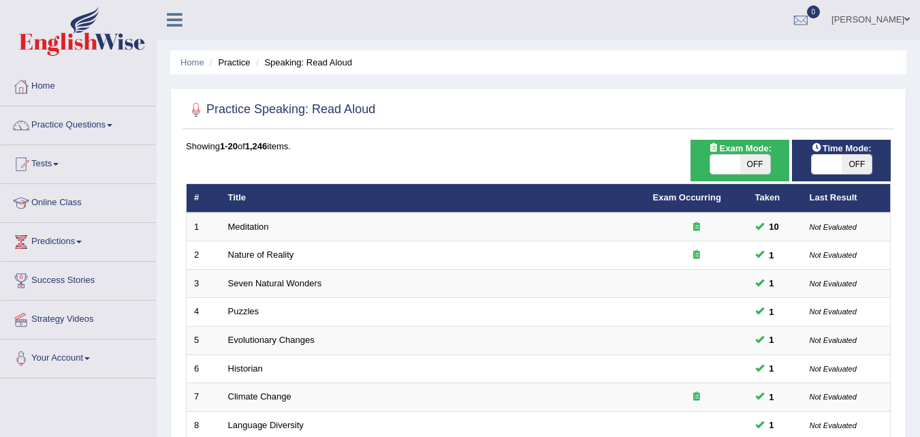
click at [93, 128] on link "Practice Questions" at bounding box center [78, 123] width 155 height 34
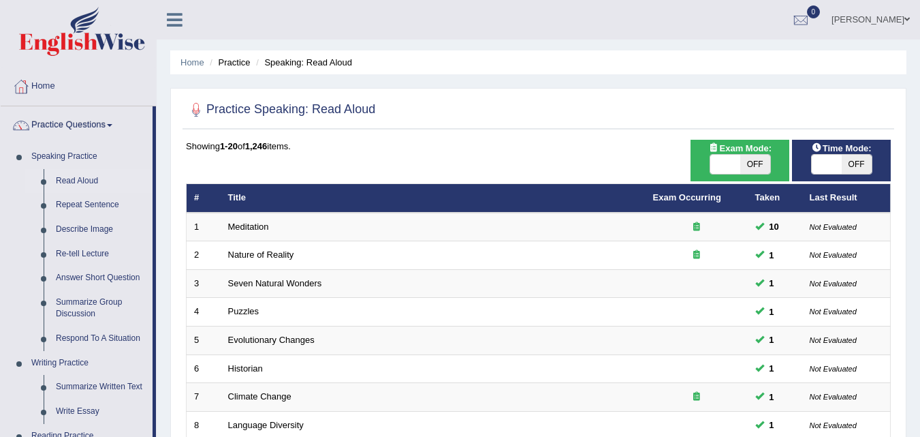
click at [112, 125] on span at bounding box center [109, 125] width 5 height 3
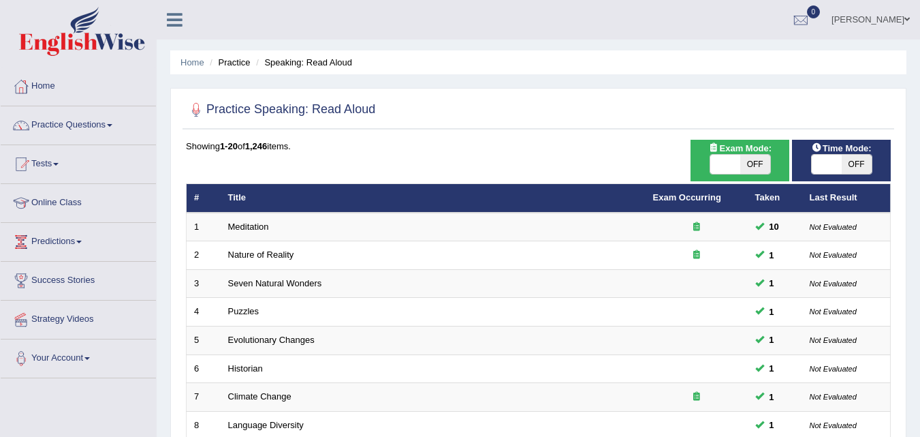
click at [102, 202] on link "Online Class" at bounding box center [78, 201] width 155 height 34
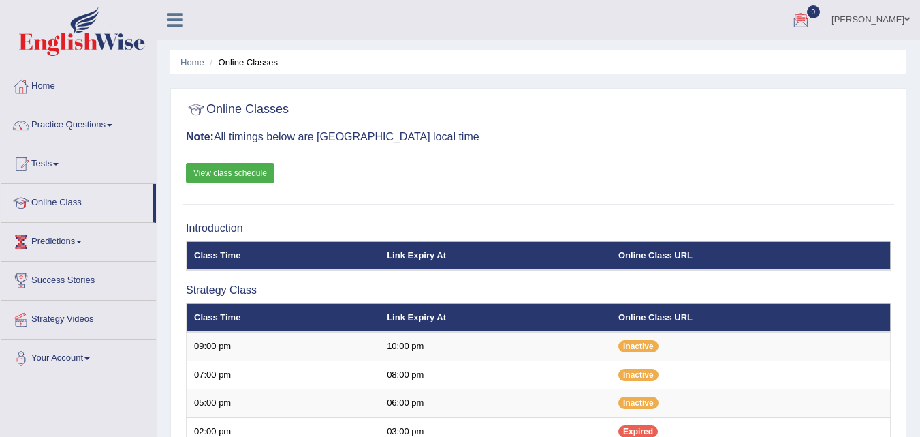
click at [821, 9] on span "0" at bounding box center [814, 11] width 14 height 13
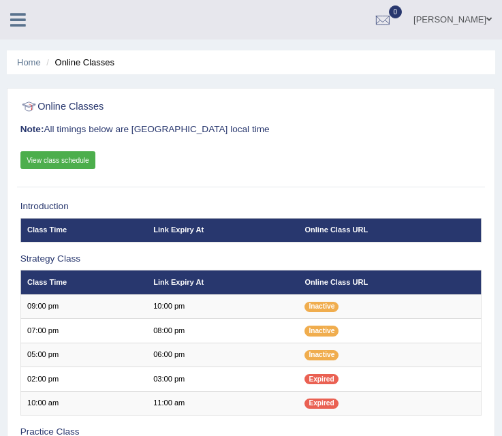
click at [372, 146] on div "Online Classes Note: All timings below are Melbourne local time View class sche…" at bounding box center [250, 141] width 467 height 93
click at [156, 31] on ul "Fely Dacanay Toggle navigation Username: Fely_1975 Access Type: Online Subscrip…" at bounding box center [327, 19] width 352 height 39
click at [94, 20] on div "Fely Dacanay Toggle navigation Username: Fely_1975 Access Type: Online Subscrip…" at bounding box center [251, 20] width 502 height 40
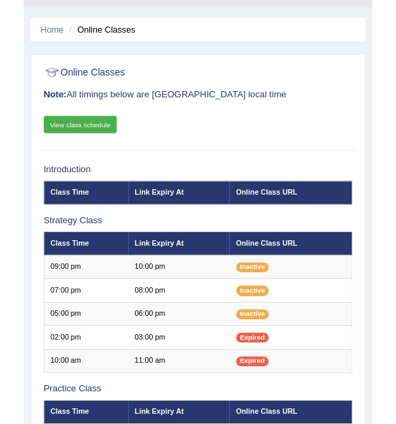
scroll to position [33, 0]
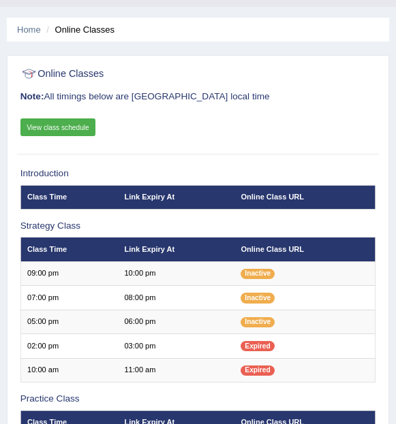
click at [345, 99] on h3 "Note: All timings below are Melbourne local time" at bounding box center [198, 97] width 356 height 10
